Goal: Entertainment & Leisure: Consume media (video, audio)

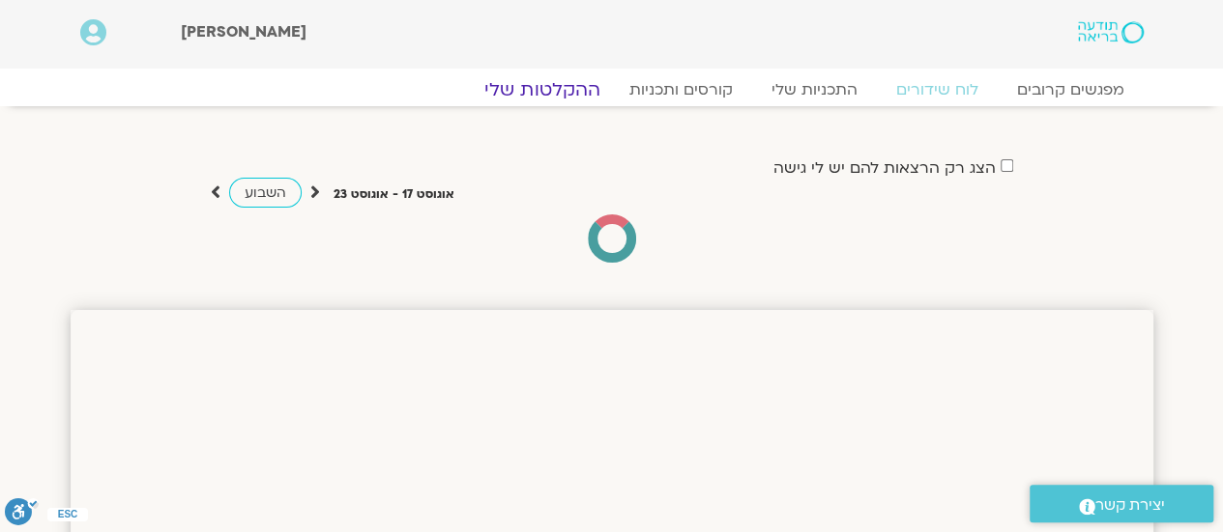
click at [554, 90] on link "ההקלטות שלי" at bounding box center [542, 89] width 162 height 23
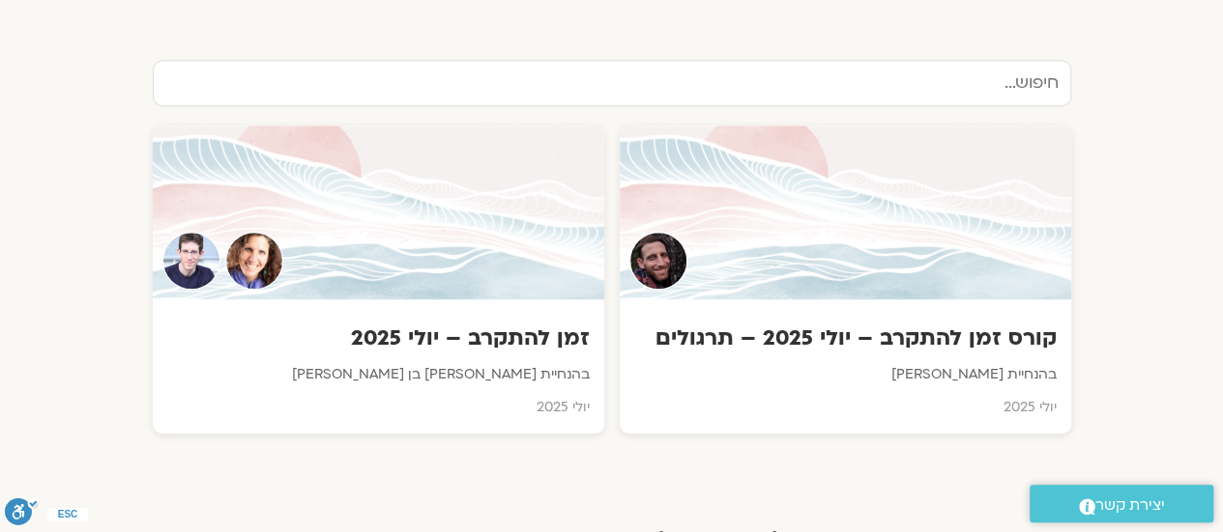
scroll to position [635, 0]
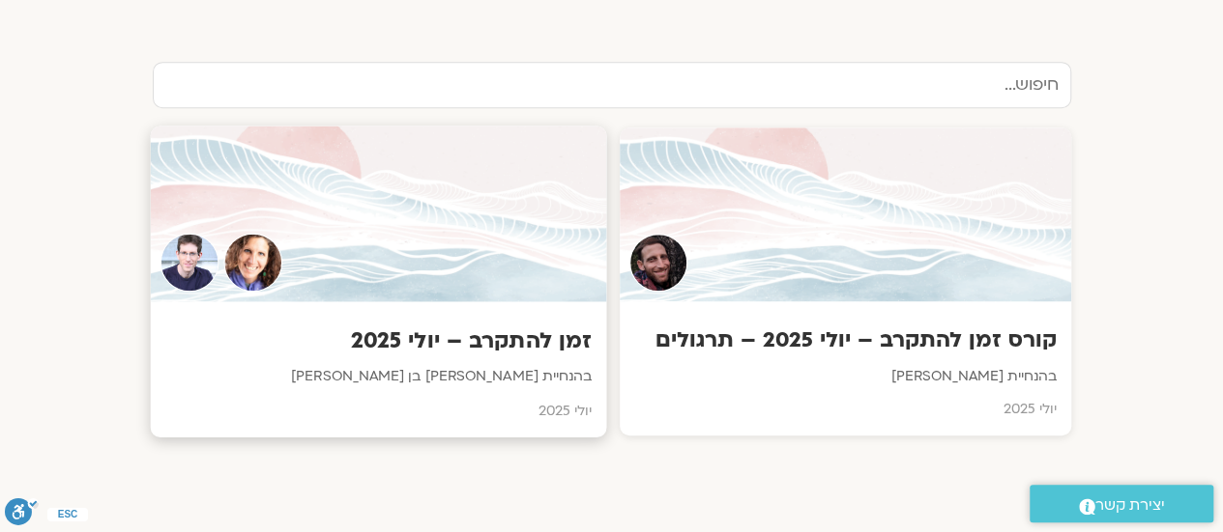
click at [552, 335] on h3 "זמן להתקרב – יולי 2025" at bounding box center [377, 342] width 426 height 30
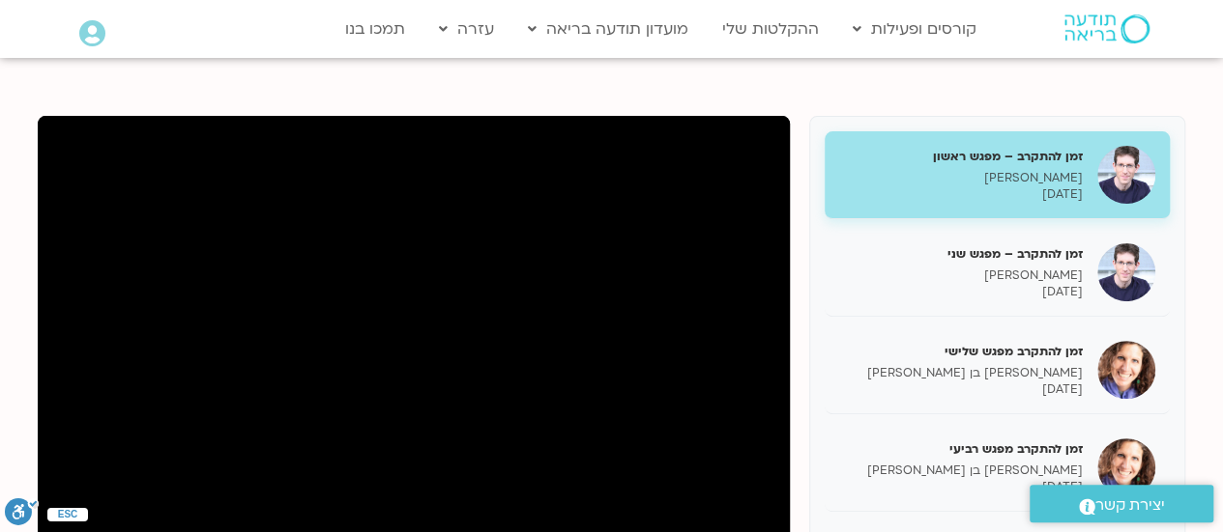
scroll to position [195, 0]
